Goal: Task Accomplishment & Management: Manage account settings

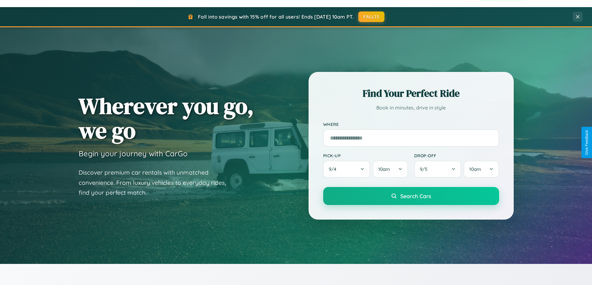
scroll to position [268, 0]
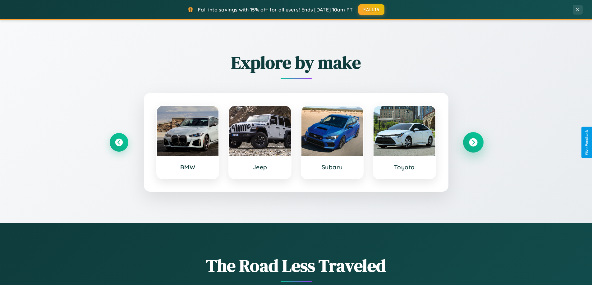
click at [473, 143] on icon at bounding box center [473, 143] width 8 height 8
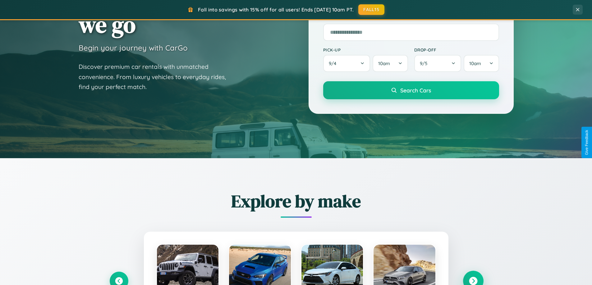
scroll to position [0, 0]
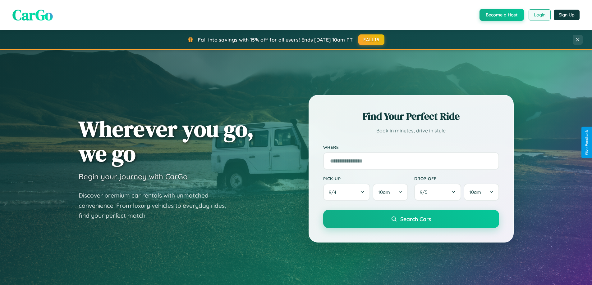
click at [539, 15] on button "Login" at bounding box center [539, 14] width 22 height 11
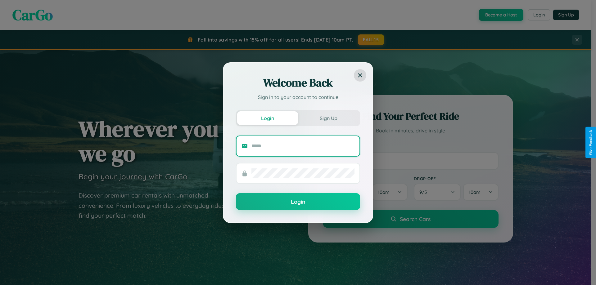
click at [303, 146] on input "text" at bounding box center [303, 146] width 103 height 10
type input "**********"
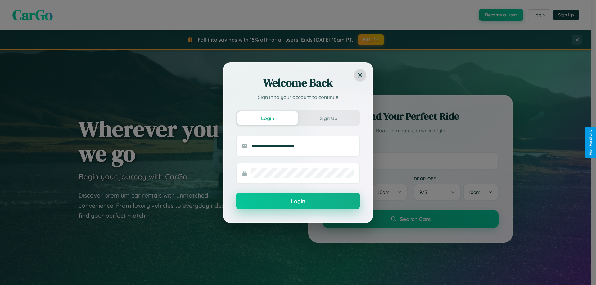
click at [298, 201] on button "Login" at bounding box center [298, 201] width 124 height 17
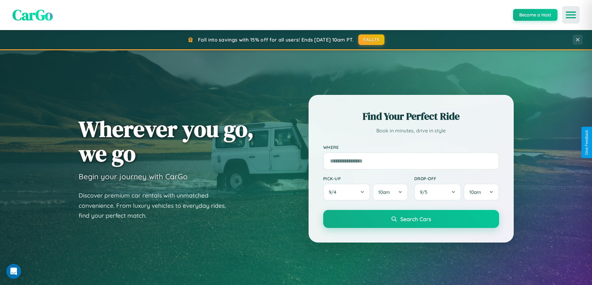
click at [571, 15] on icon "Open menu" at bounding box center [570, 15] width 9 height 6
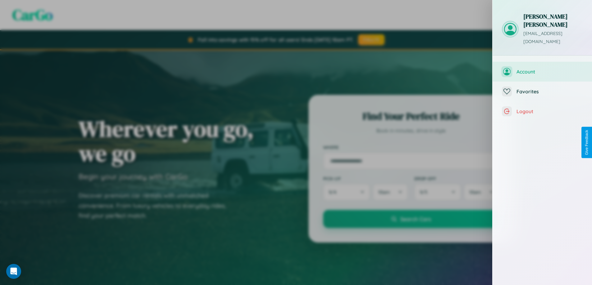
click at [542, 69] on span "Account" at bounding box center [549, 72] width 66 height 6
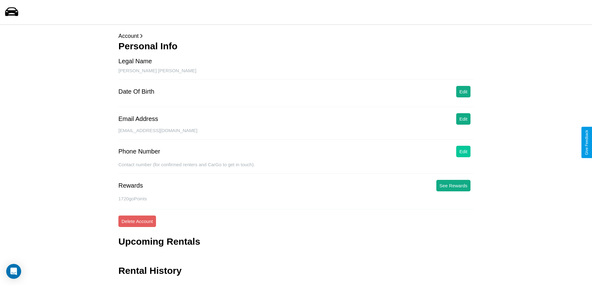
click at [463, 152] on button "Edit" at bounding box center [463, 151] width 14 height 11
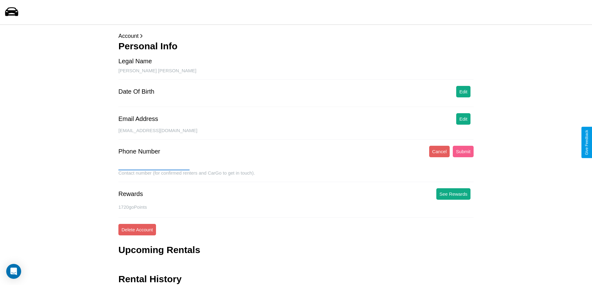
click at [154, 166] on input "text" at bounding box center [153, 166] width 71 height 10
type input "**********"
click at [463, 152] on button "Submit" at bounding box center [463, 151] width 21 height 11
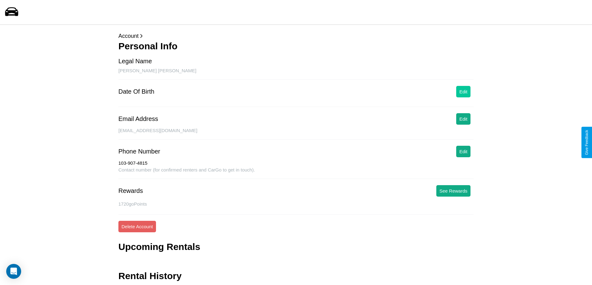
click at [463, 92] on button "Edit" at bounding box center [463, 91] width 14 height 11
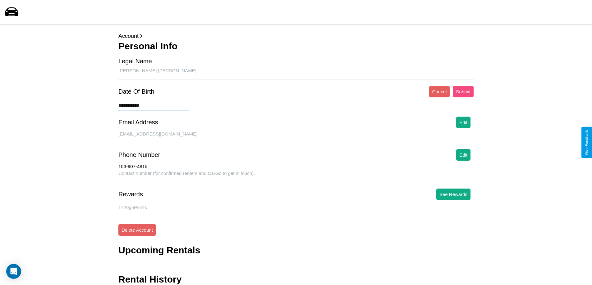
type input "**********"
click at [463, 92] on button "Submit" at bounding box center [463, 91] width 21 height 11
